Goal: Information Seeking & Learning: Learn about a topic

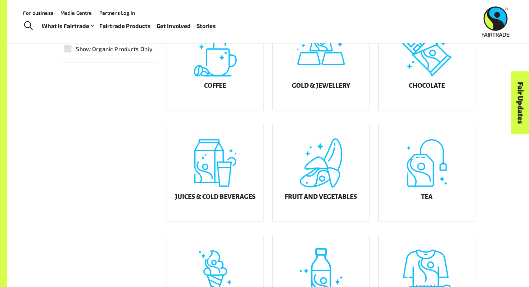
scroll to position [200, 0]
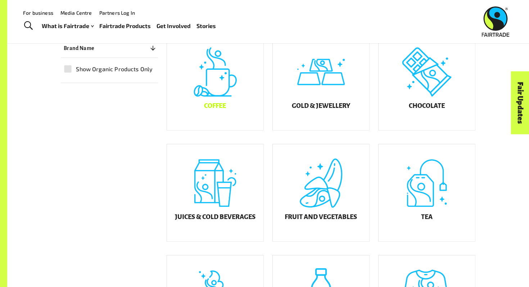
click at [232, 97] on div "Coffee" at bounding box center [215, 81] width 97 height 97
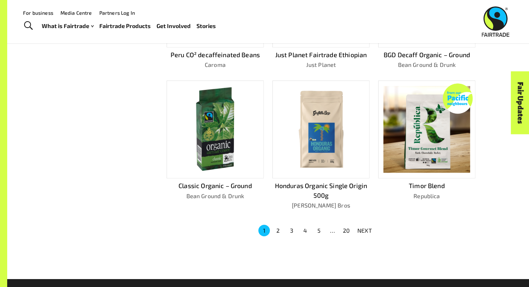
scroll to position [426, 0]
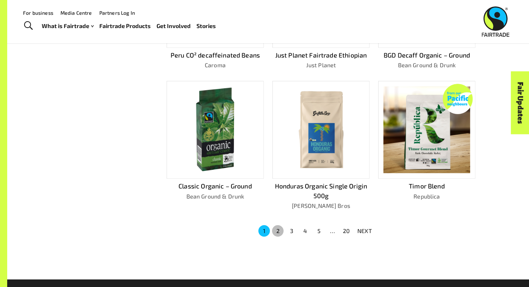
click at [277, 228] on button "2" at bounding box center [278, 231] width 12 height 12
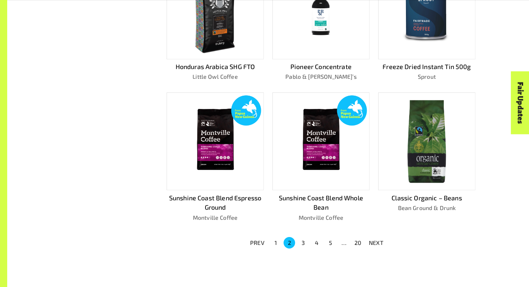
scroll to position [415, 0]
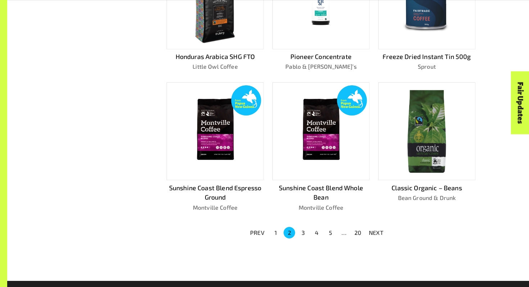
click at [300, 223] on div "Showing 177 products. Organic Blend Plunger Bun Coffee PERU – CAFE FEMENINO – C…" at bounding box center [317, 12] width 318 height 481
click at [303, 229] on button "3" at bounding box center [303, 233] width 12 height 12
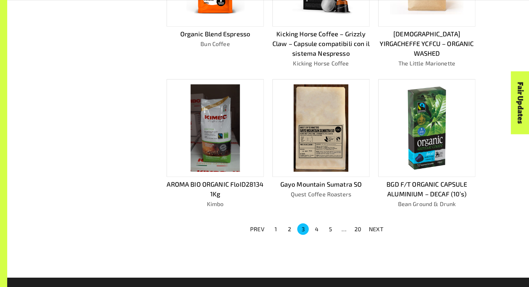
scroll to position [453, 0]
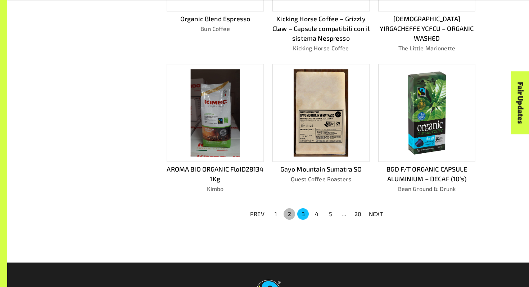
click at [291, 214] on button "2" at bounding box center [290, 215] width 12 height 12
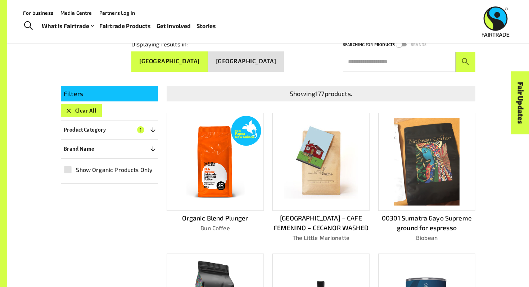
scroll to position [101, 0]
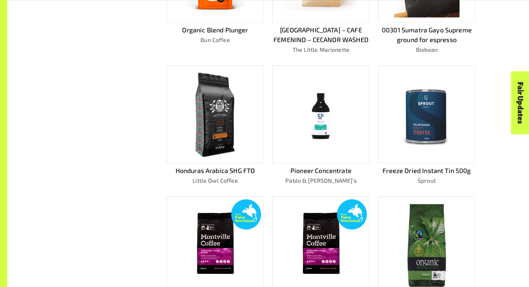
click at [221, 106] on img at bounding box center [215, 115] width 44 height 88
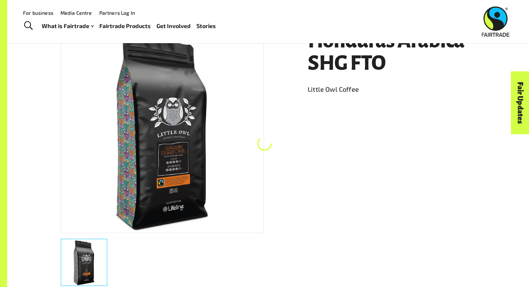
scroll to position [128, 0]
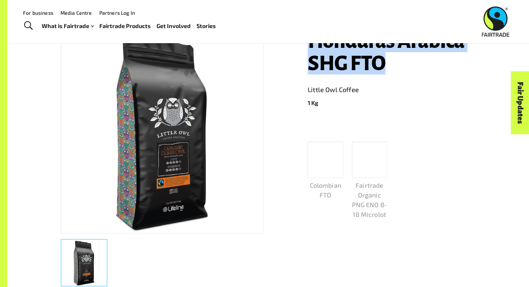
drag, startPoint x: 386, startPoint y: 66, endPoint x: 305, endPoint y: 47, distance: 82.7
click at [305, 47] on div "Honduras Arabica SHG FTO Little Owl Coffee 1 Kg Colombian FTO Fairtrade Organic…" at bounding box center [387, 156] width 176 height 271
copy h1 "Honduras Arabica SHG FTO"
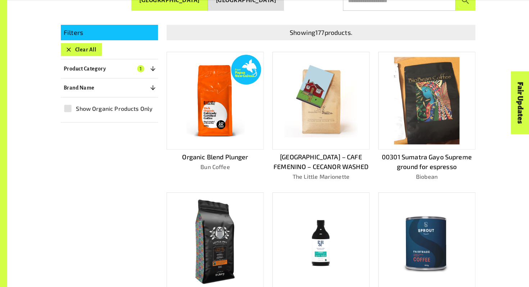
scroll to position [188, 0]
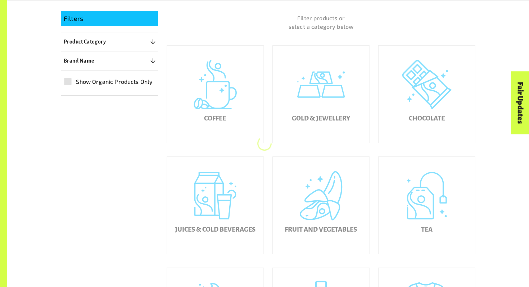
scroll to position [200, 0]
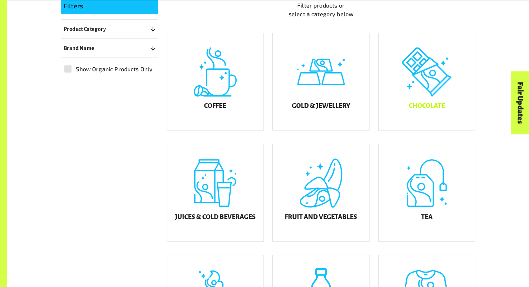
click at [447, 100] on div "Chocolate" at bounding box center [427, 81] width 97 height 97
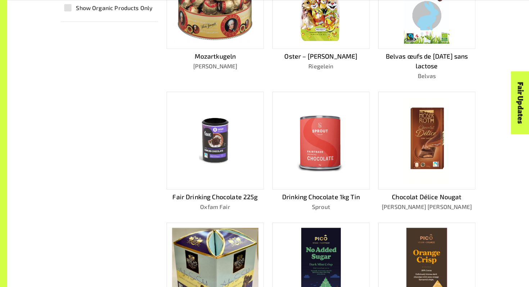
scroll to position [275, 0]
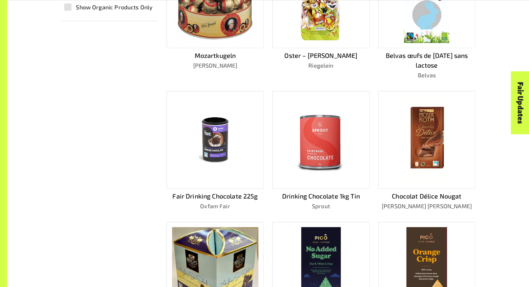
click at [431, 144] on img at bounding box center [427, 141] width 46 height 88
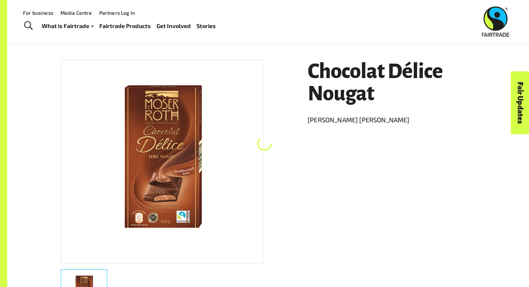
scroll to position [97, 0]
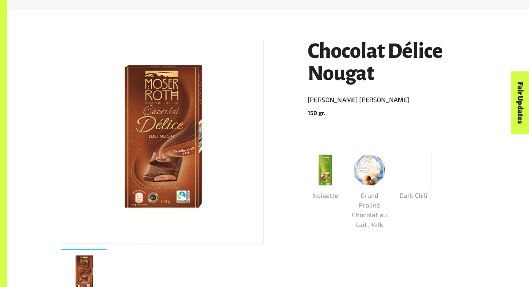
scroll to position [124, 0]
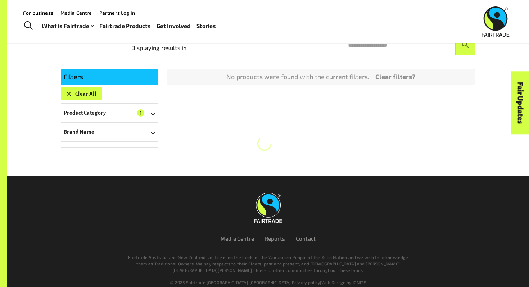
scroll to position [124, 0]
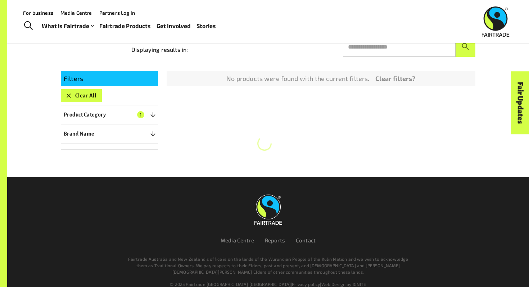
click at [502, 140] on div "Product Finder Product Finder / Chocolate Displaying results in: Searching for …" at bounding box center [268, 27] width 522 height 302
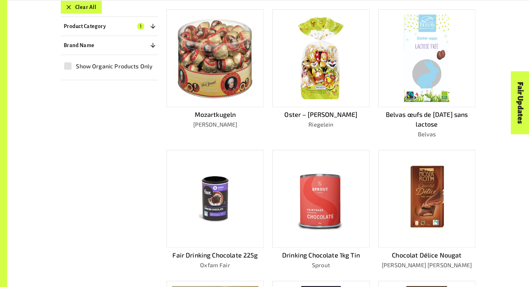
scroll to position [249, 0]
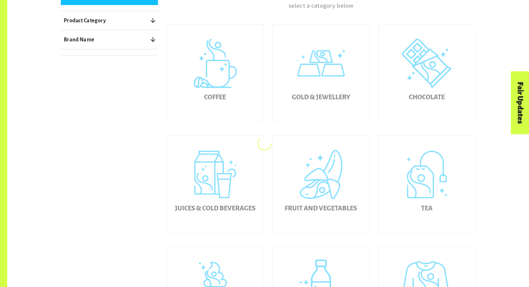
scroll to position [248, 0]
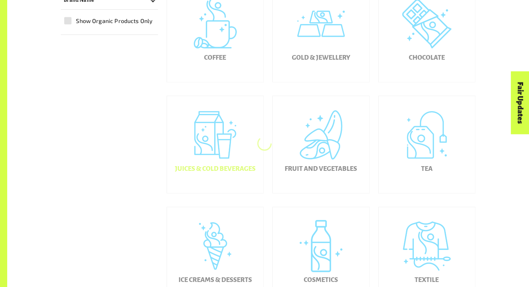
click at [232, 133] on div "Juices & Cold Beverages" at bounding box center [215, 144] width 97 height 97
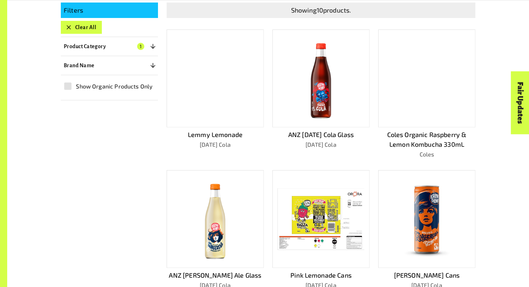
scroll to position [196, 0]
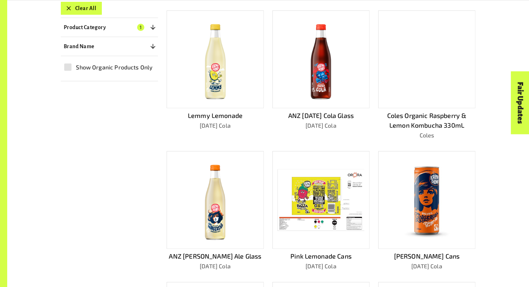
click at [441, 103] on div at bounding box center [426, 59] width 97 height 98
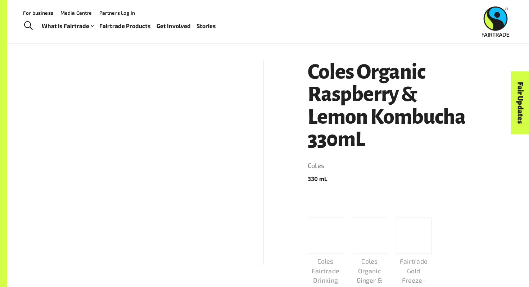
scroll to position [148, 0]
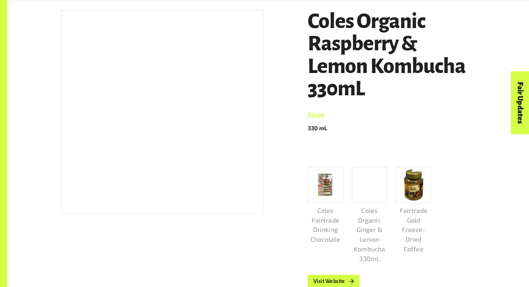
click at [314, 118] on link "Coles" at bounding box center [392, 115] width 168 height 12
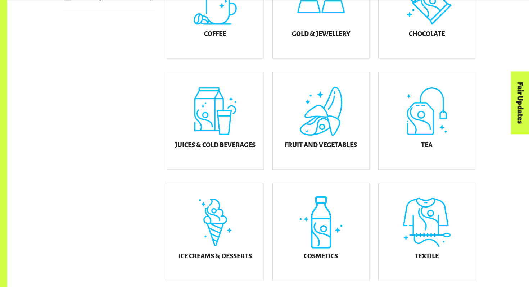
scroll to position [278, 0]
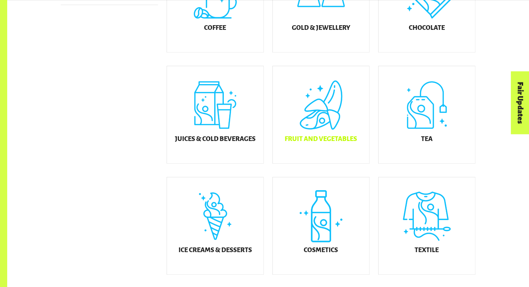
click at [322, 117] on div "Fruit and Vegetables" at bounding box center [321, 114] width 97 height 97
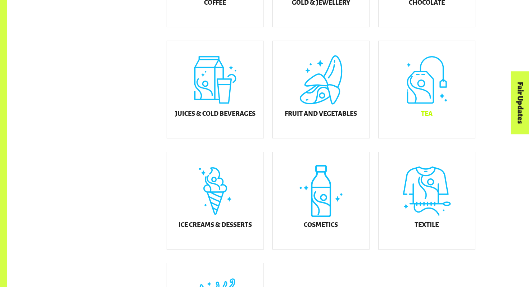
click at [431, 93] on div "Tea" at bounding box center [427, 89] width 97 height 97
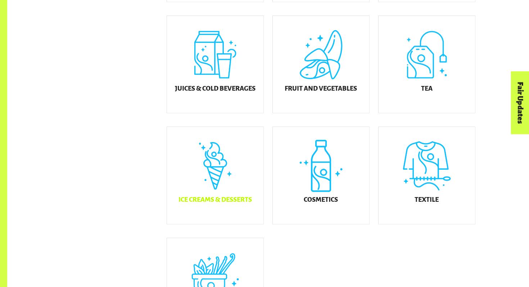
click at [187, 173] on div "Ice Creams & Desserts" at bounding box center [215, 175] width 97 height 97
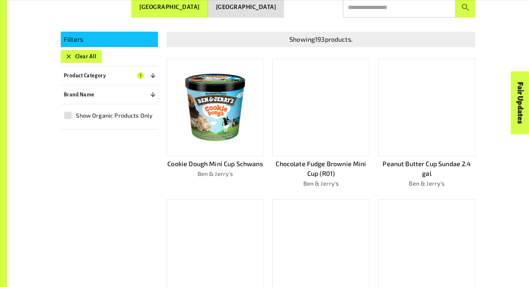
scroll to position [171, 0]
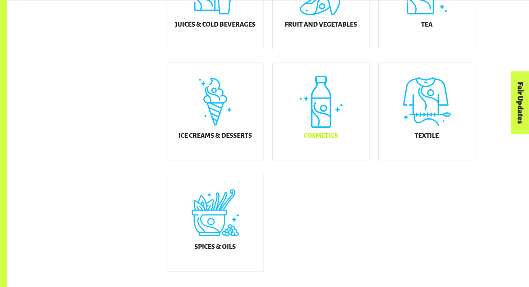
click at [332, 128] on div "Cosmetics" at bounding box center [321, 111] width 97 height 97
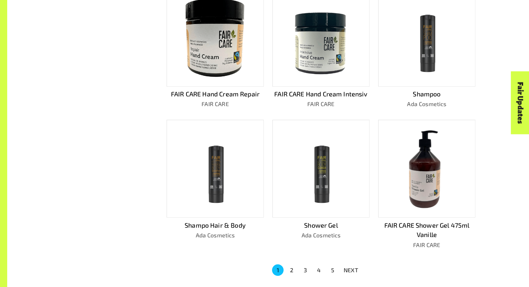
scroll to position [398, 0]
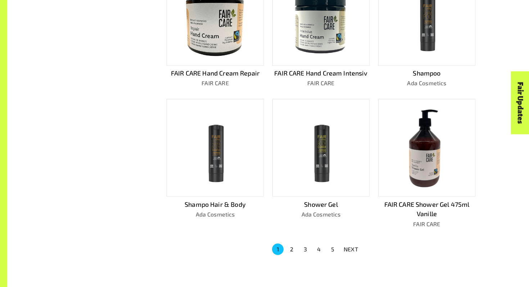
click at [288, 244] on button "2" at bounding box center [292, 250] width 12 height 12
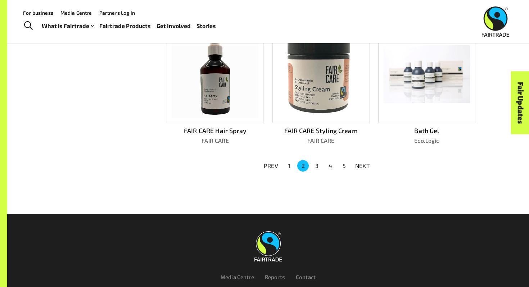
scroll to position [470, 0]
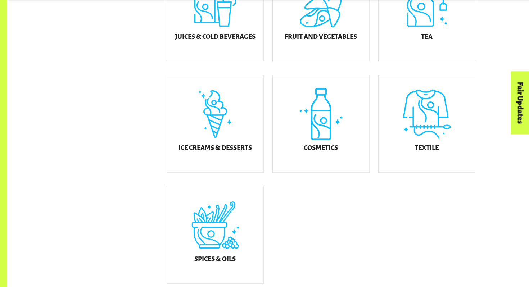
scroll to position [386, 0]
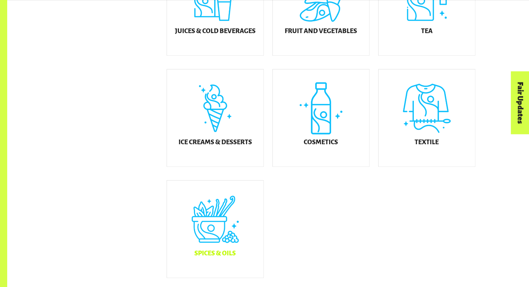
click at [213, 220] on div "Spices & Oils" at bounding box center [215, 229] width 97 height 97
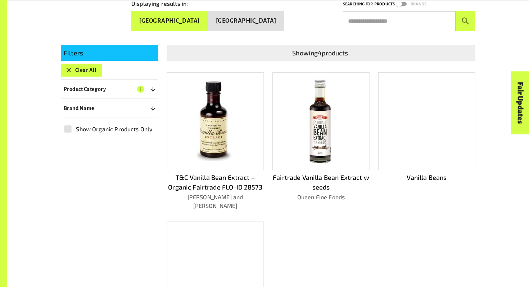
scroll to position [159, 0]
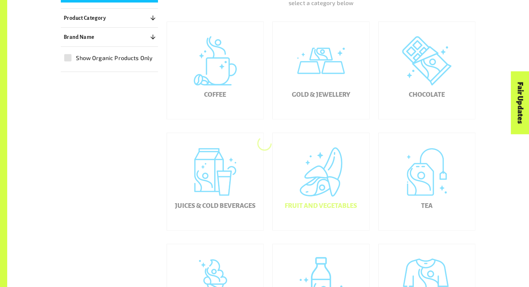
scroll to position [233, 0]
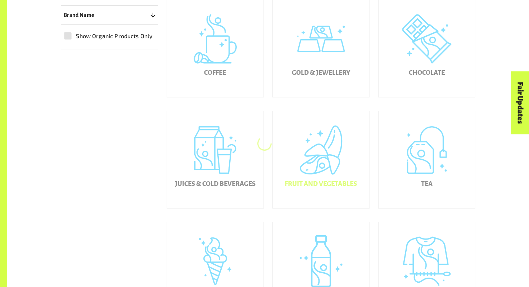
click at [335, 139] on div "Fruit and Vegetables" at bounding box center [321, 159] width 97 height 97
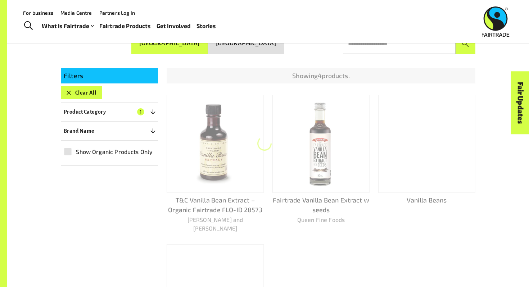
scroll to position [128, 0]
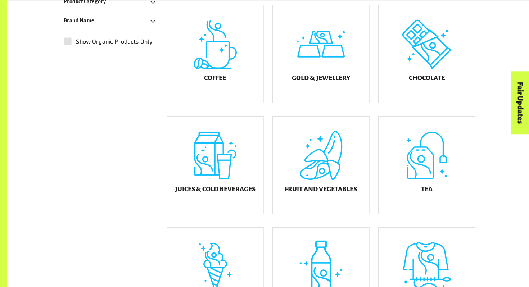
scroll to position [233, 0]
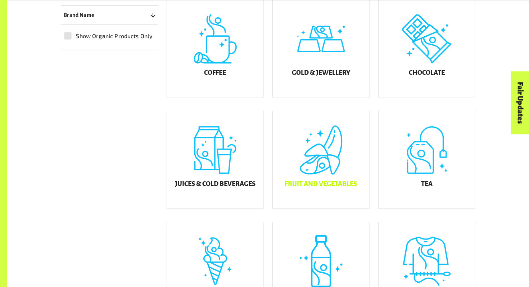
click at [306, 147] on div "Fruit and Vegetables" at bounding box center [321, 159] width 97 height 97
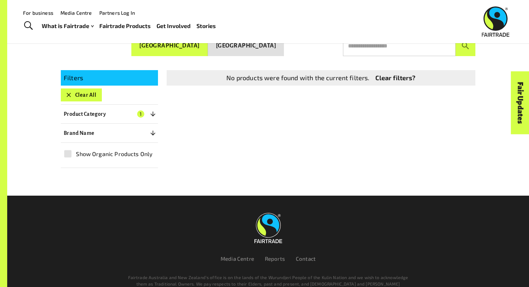
scroll to position [128, 0]
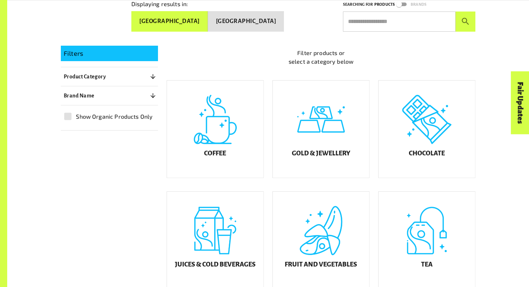
scroll to position [155, 0]
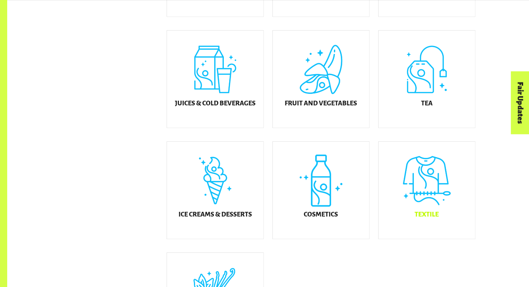
click at [432, 194] on div "Textile" at bounding box center [427, 190] width 97 height 97
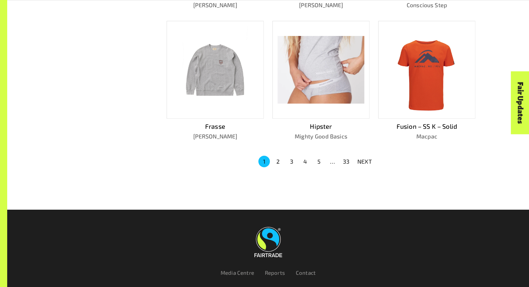
scroll to position [477, 0]
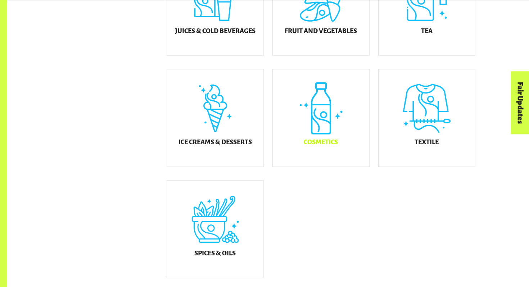
scroll to position [390, 0]
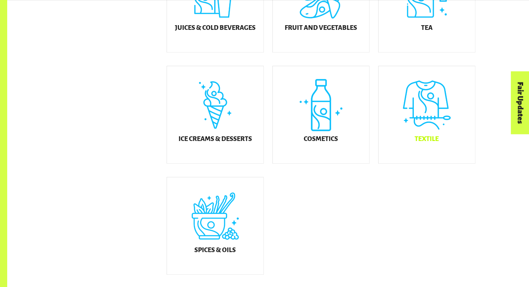
click at [400, 94] on div "Textile" at bounding box center [427, 114] width 97 height 97
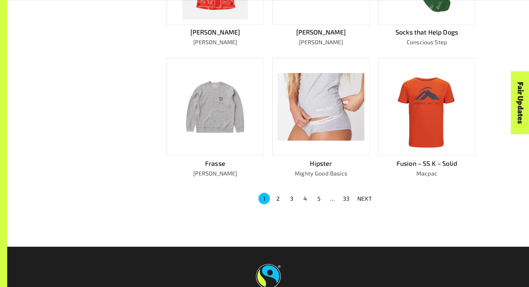
scroll to position [508, 0]
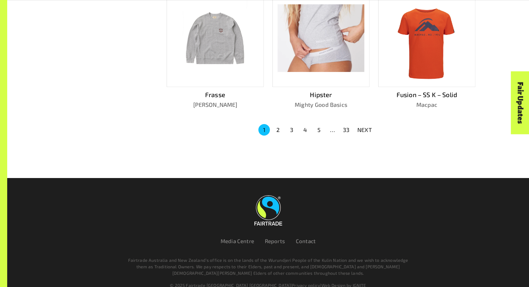
click at [438, 45] on img at bounding box center [427, 39] width 58 height 88
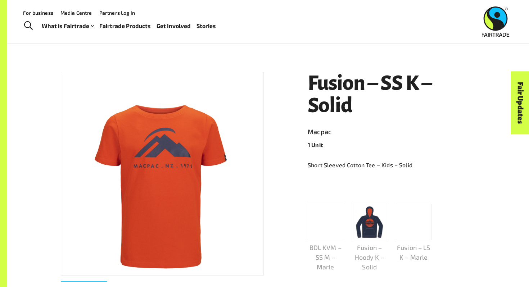
scroll to position [84, 0]
